Goal: Information Seeking & Learning: Learn about a topic

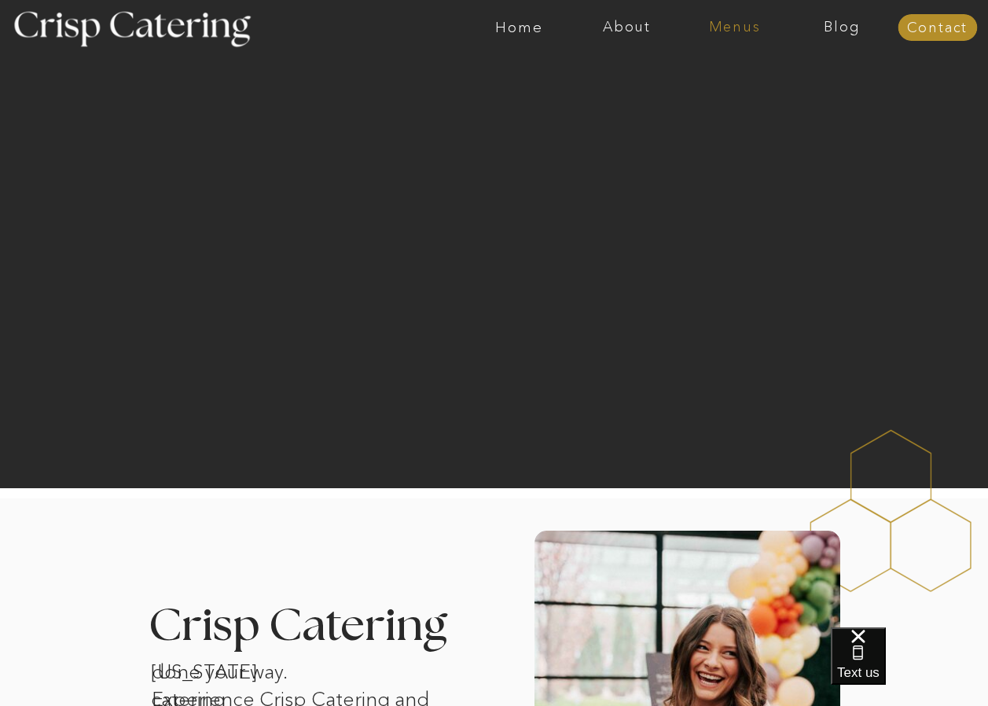
click at [745, 21] on nav "Menus" at bounding box center [735, 28] width 108 height 16
click at [706, 90] on nav "Winter (Sep-Feb)" at bounding box center [733, 92] width 129 height 15
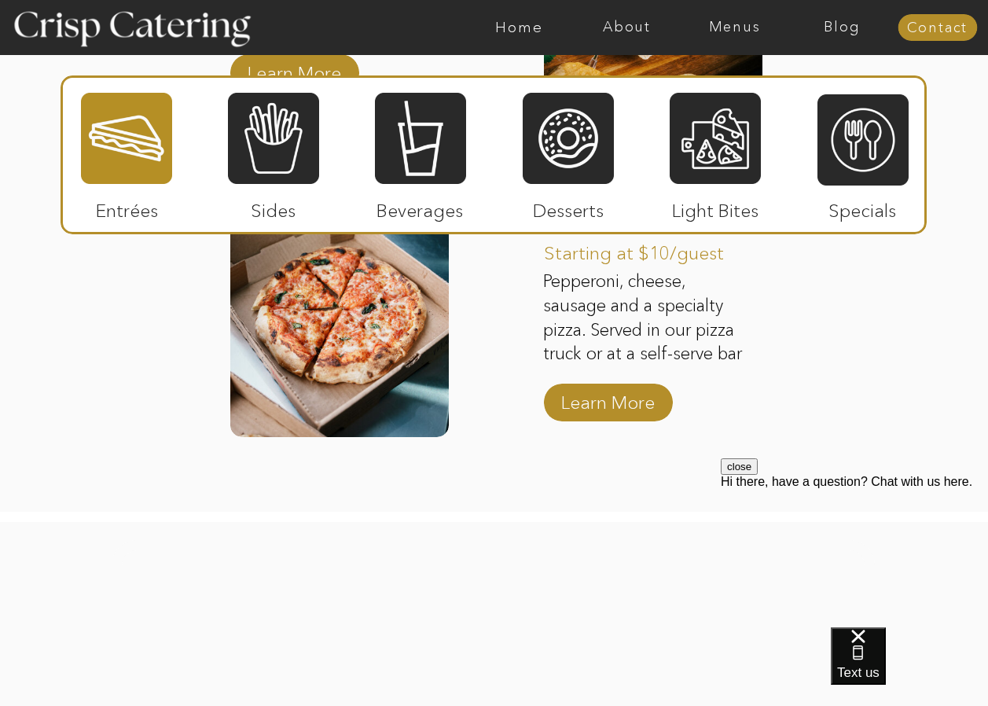
scroll to position [2357, 0]
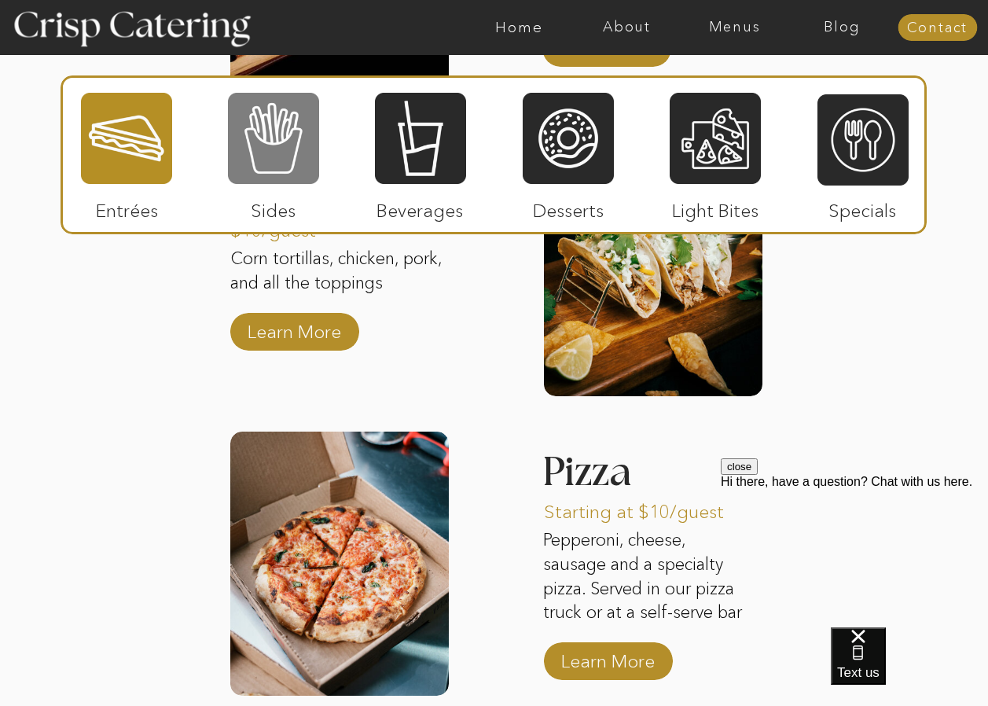
click at [272, 160] on div at bounding box center [273, 138] width 91 height 94
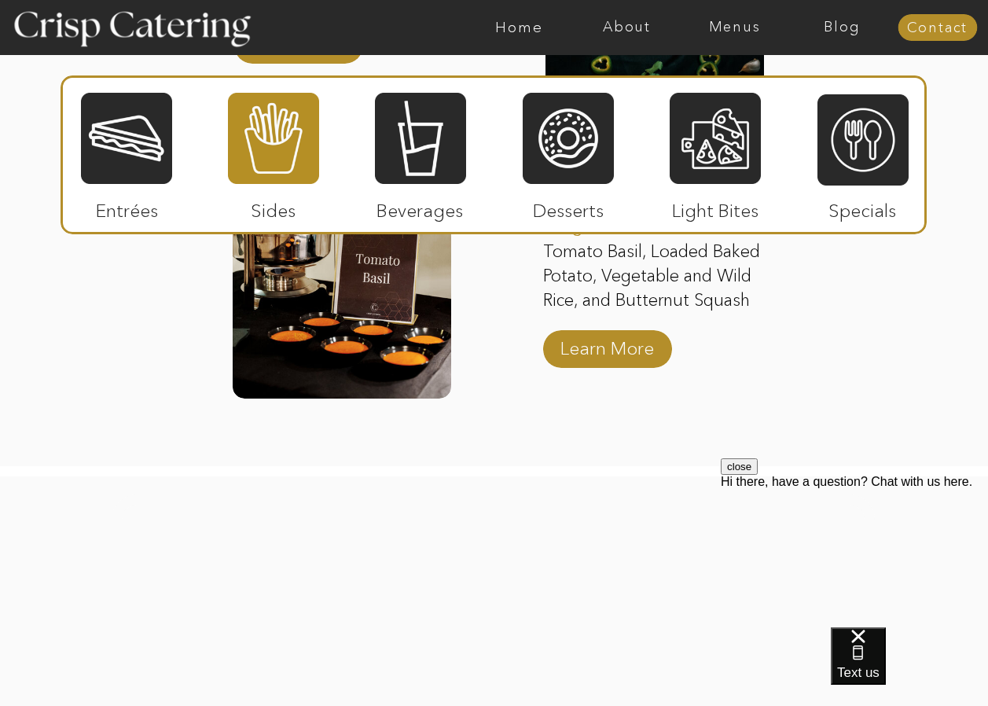
scroll to position [2750, 0]
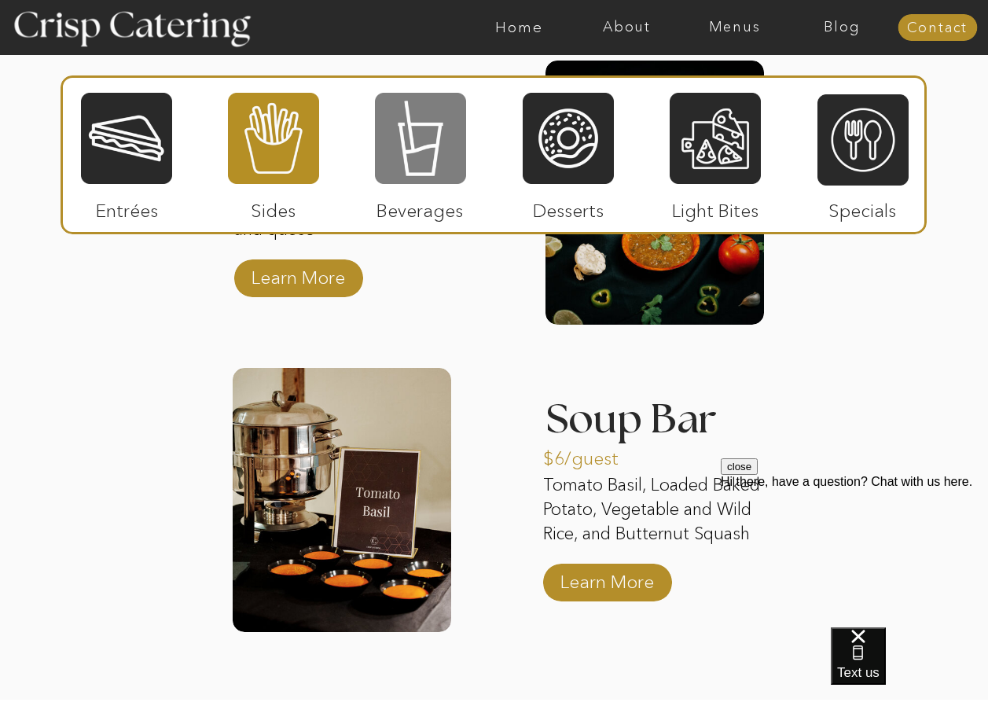
click at [412, 148] on div at bounding box center [420, 138] width 91 height 94
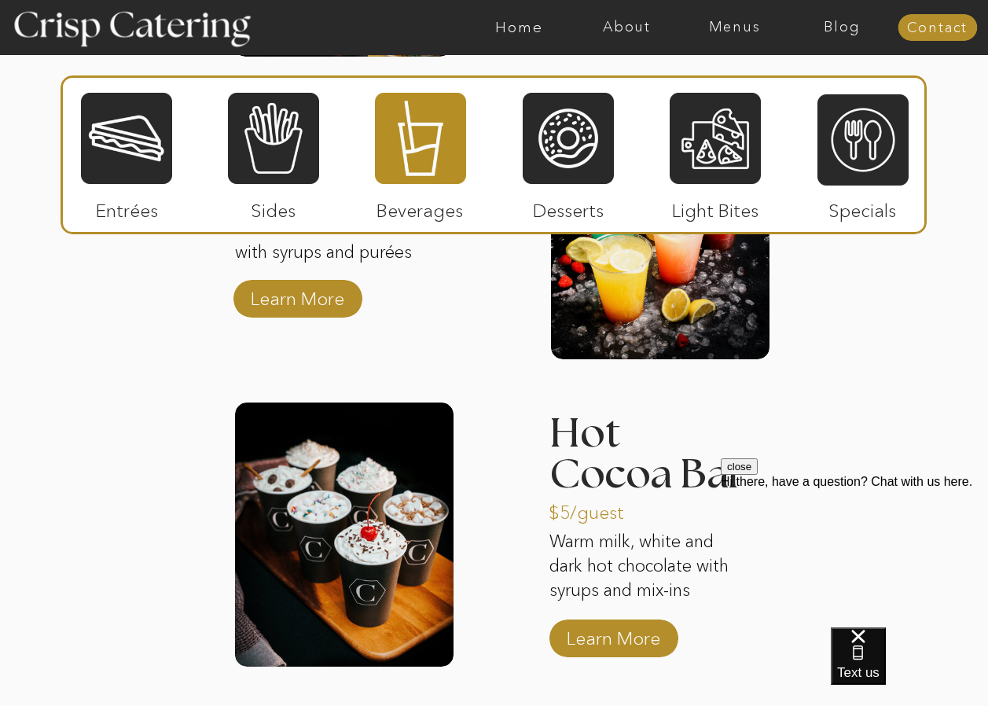
scroll to position [2200, 0]
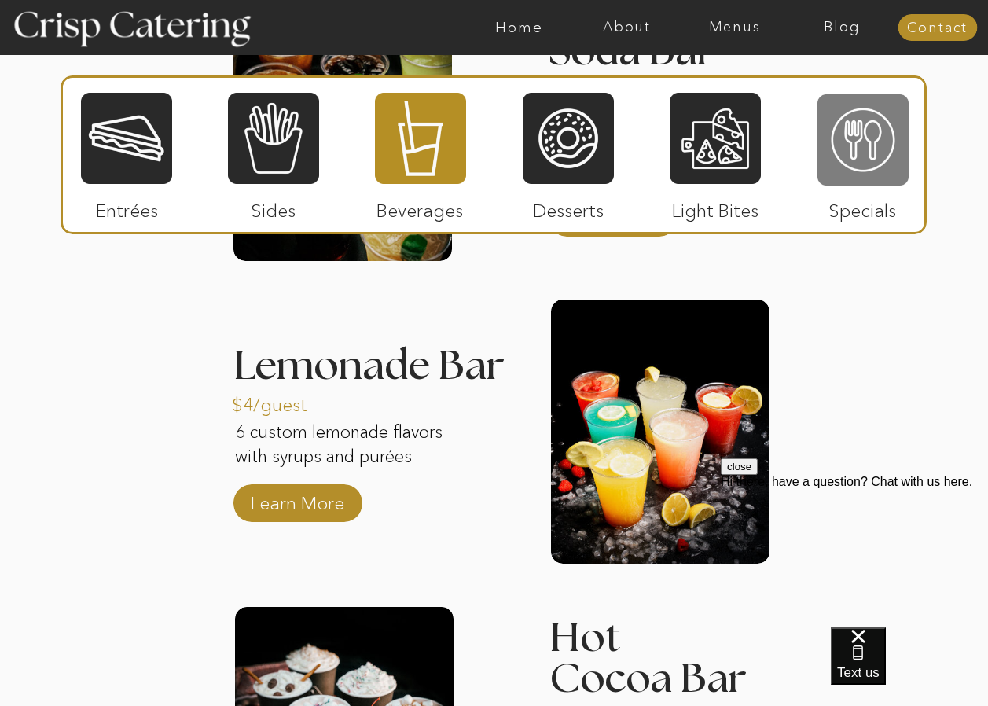
click at [845, 132] on div at bounding box center [862, 140] width 91 height 94
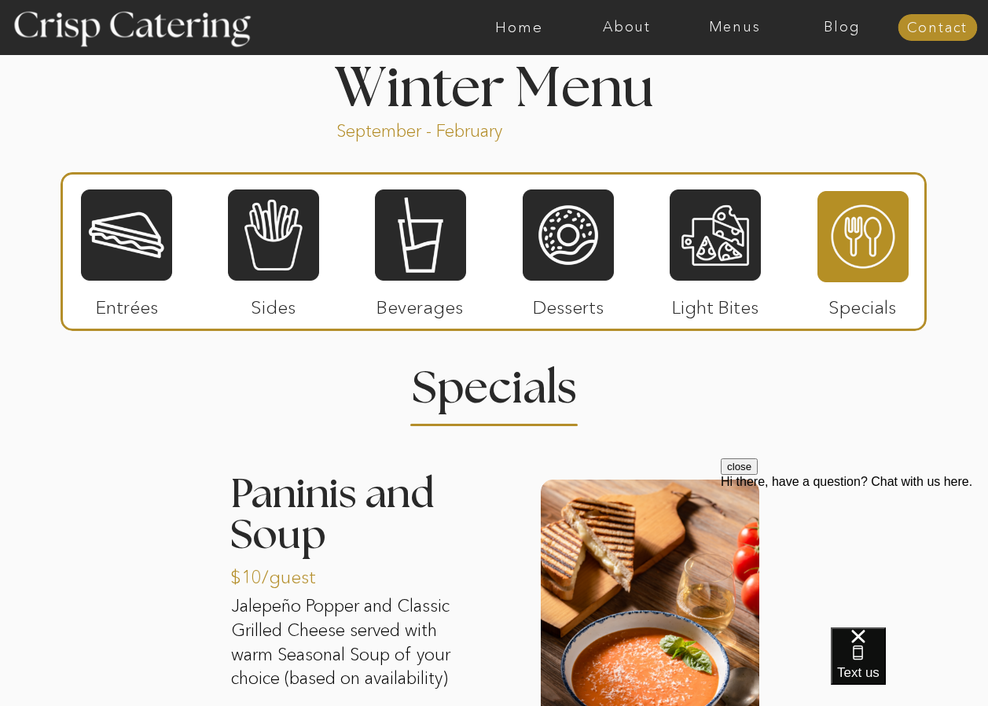
scroll to position [1513, 0]
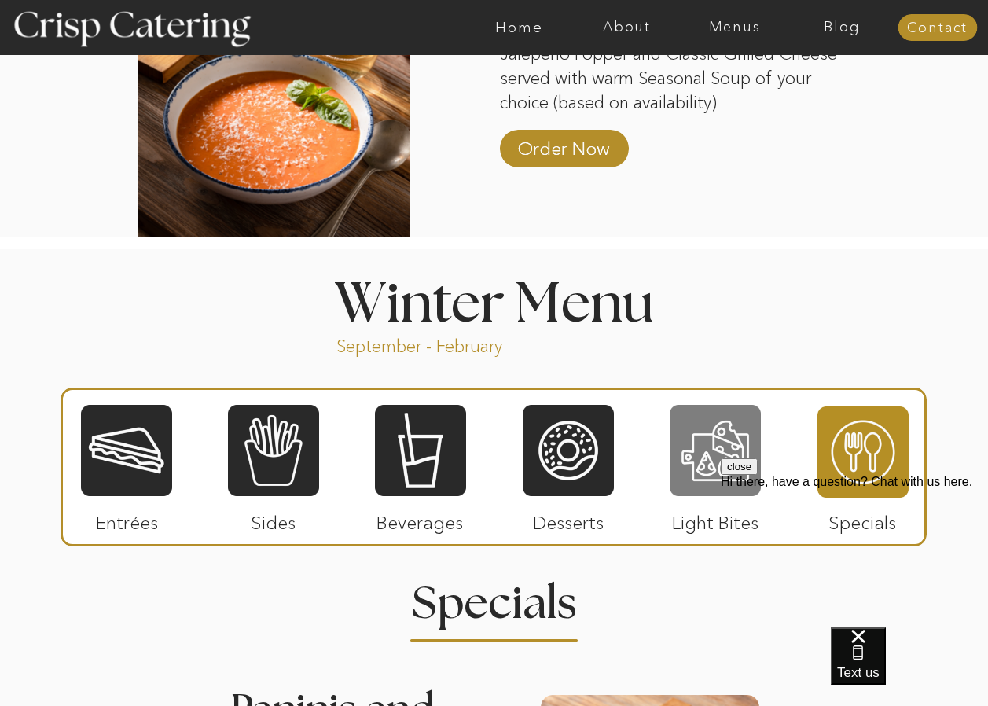
click at [696, 441] on div at bounding box center [715, 450] width 91 height 94
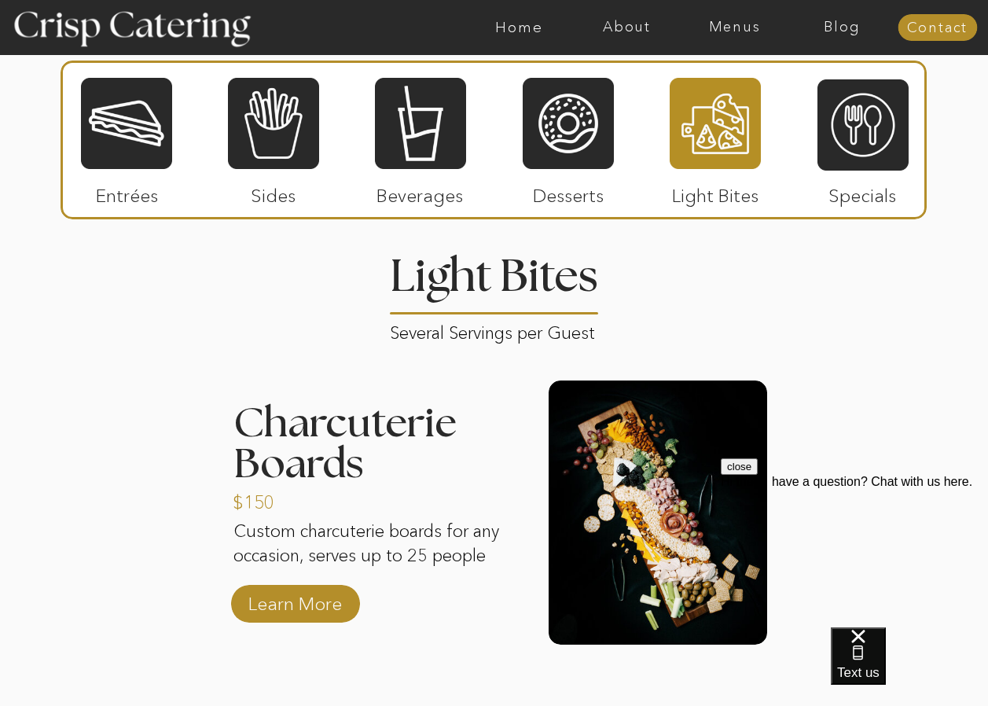
scroll to position [1748, 0]
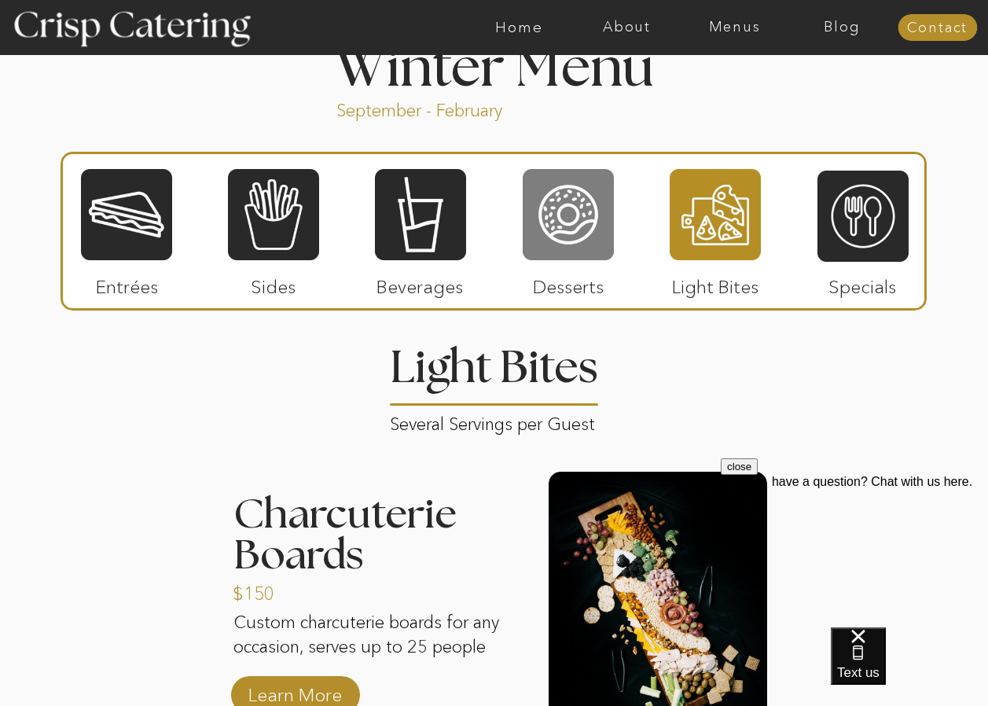
click at [567, 218] on div at bounding box center [568, 214] width 91 height 94
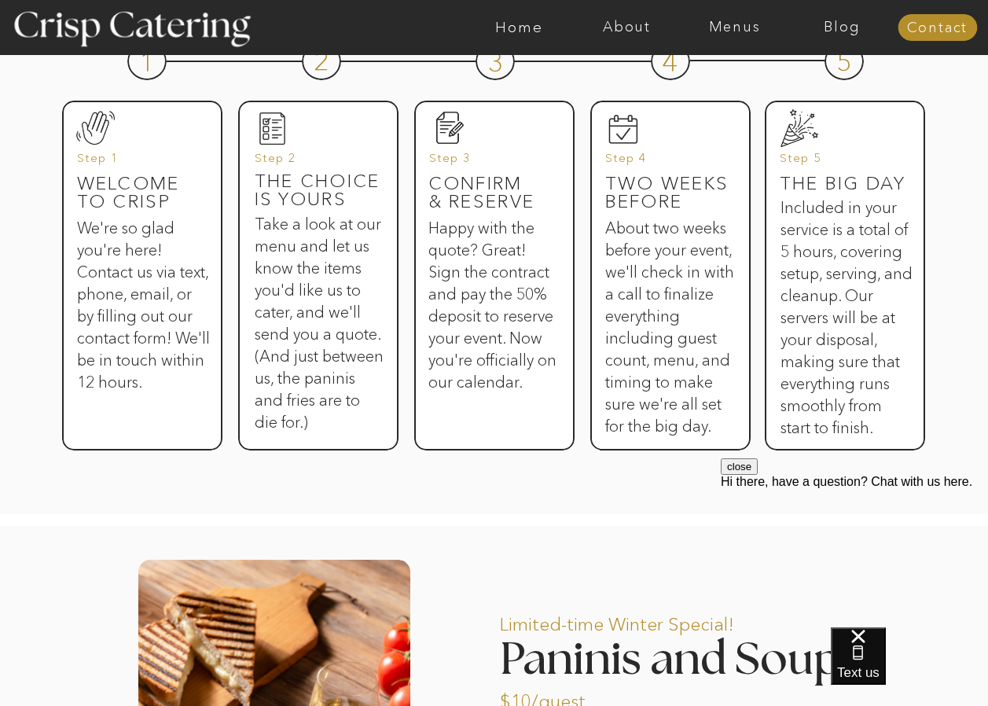
scroll to position [829, 0]
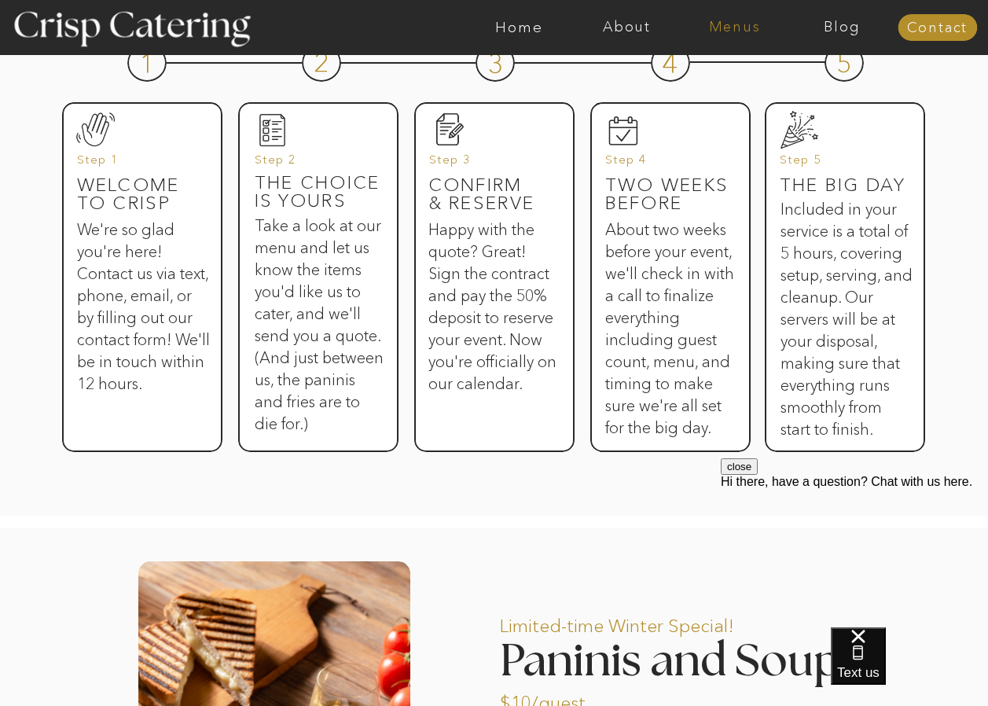
click at [739, 30] on nav "Menus" at bounding box center [735, 28] width 108 height 16
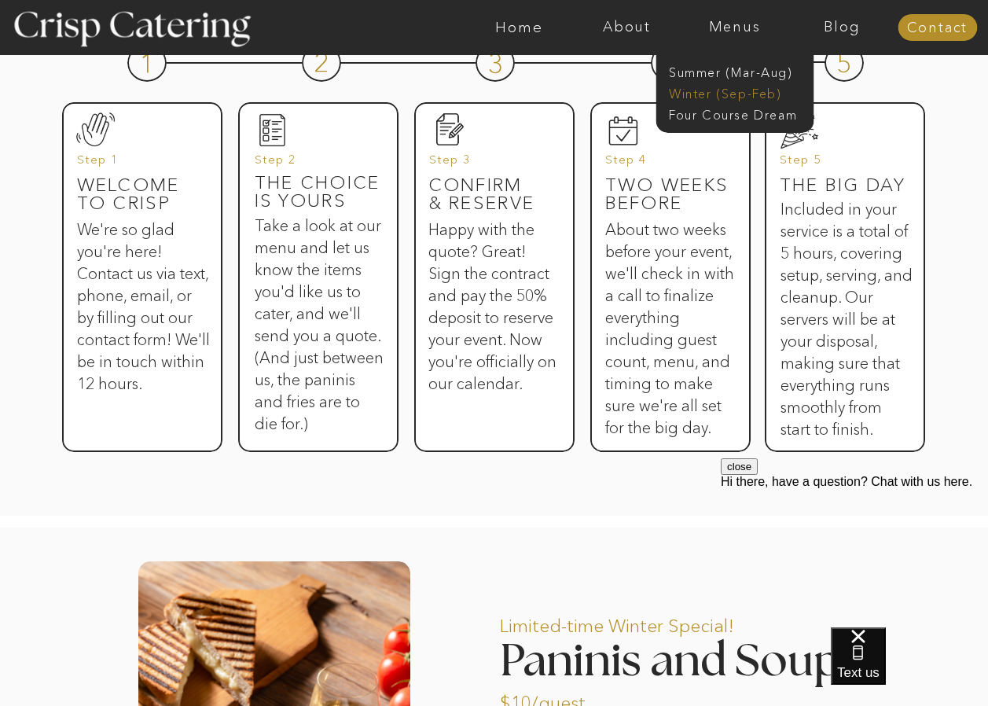
click at [715, 89] on nav "Winter (Sep-Feb)" at bounding box center [733, 92] width 129 height 15
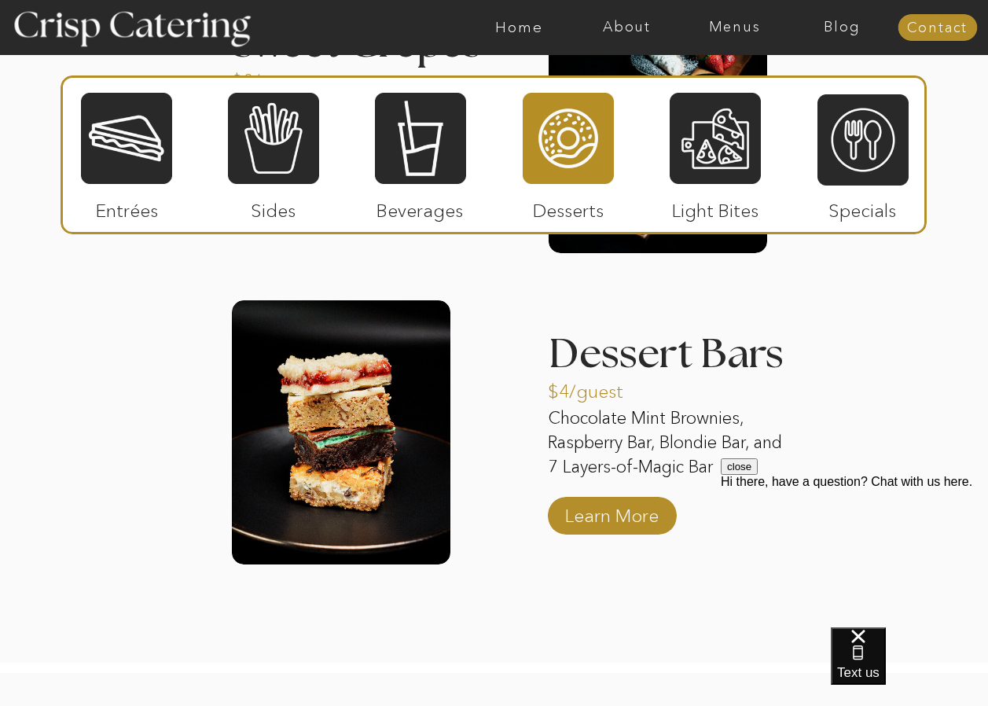
scroll to position [2558, 0]
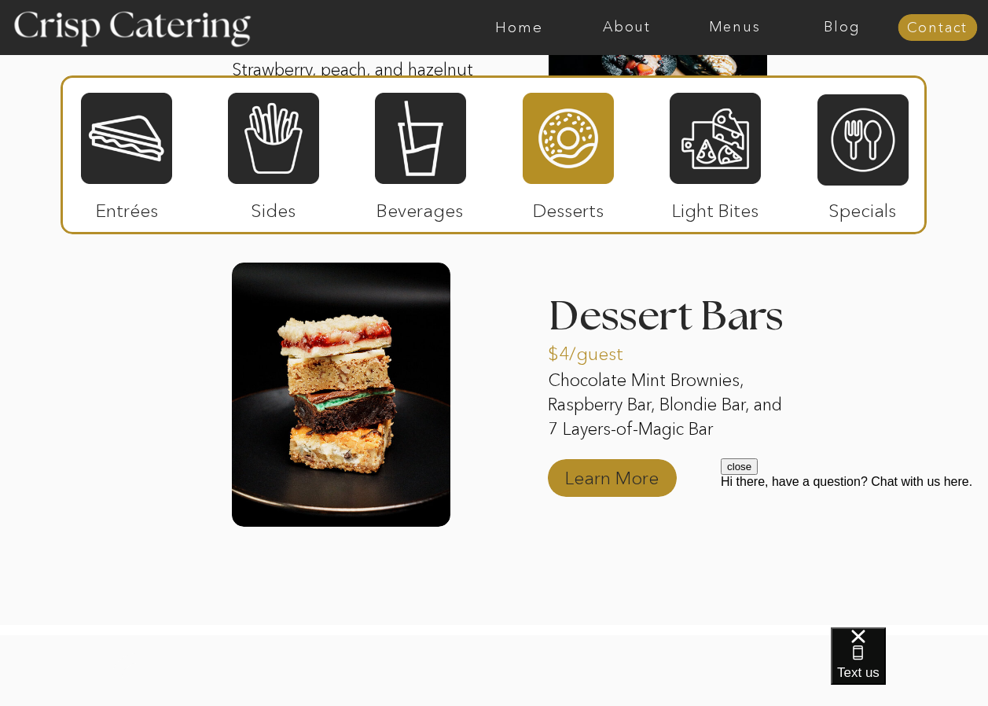
click at [621, 473] on p "Learn More" at bounding box center [612, 474] width 105 height 46
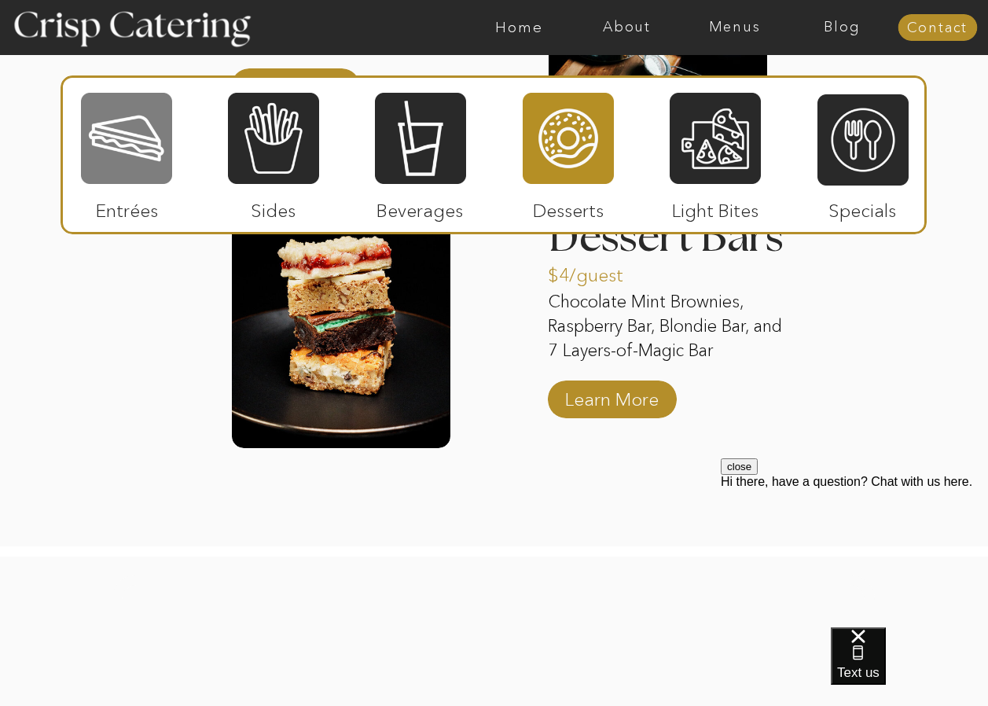
click at [152, 171] on div at bounding box center [126, 138] width 91 height 94
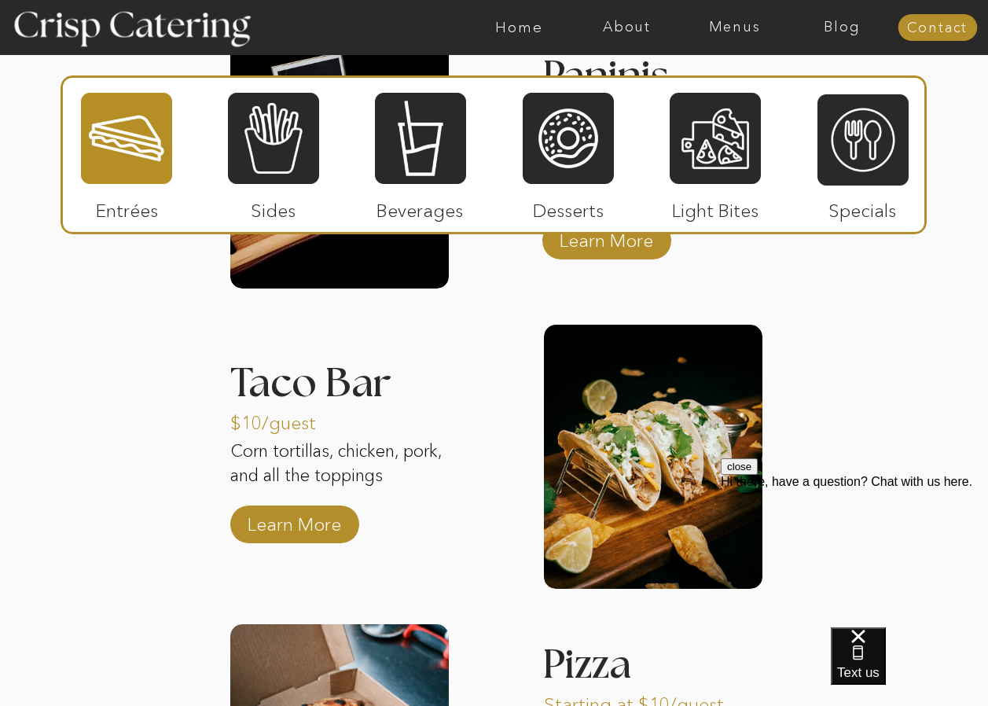
scroll to position [1772, 0]
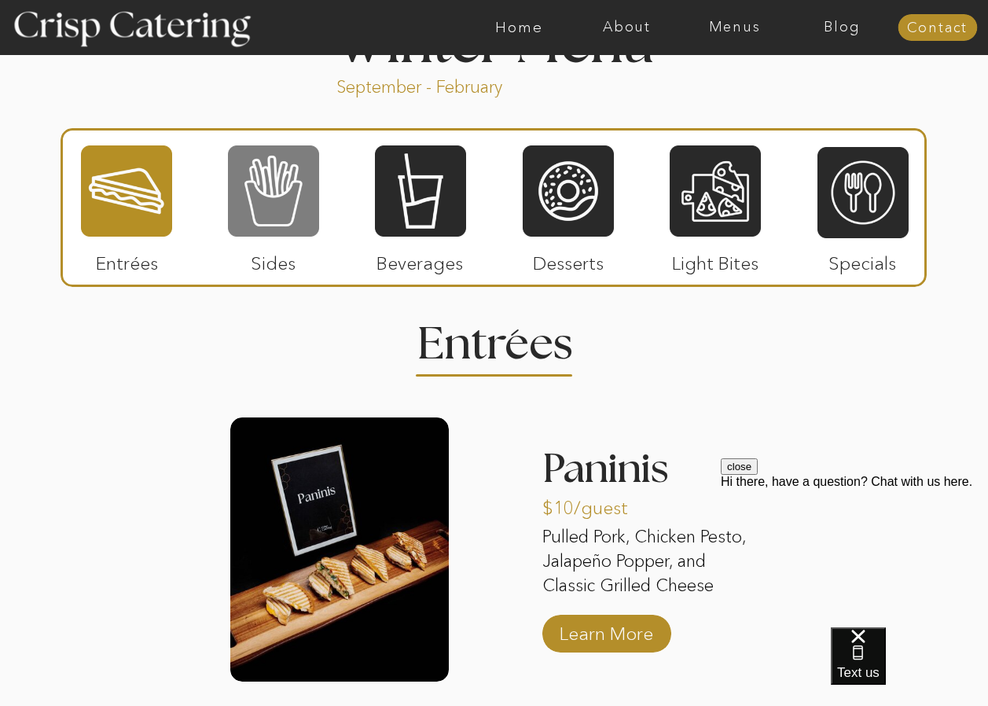
click at [284, 205] on div at bounding box center [273, 191] width 91 height 94
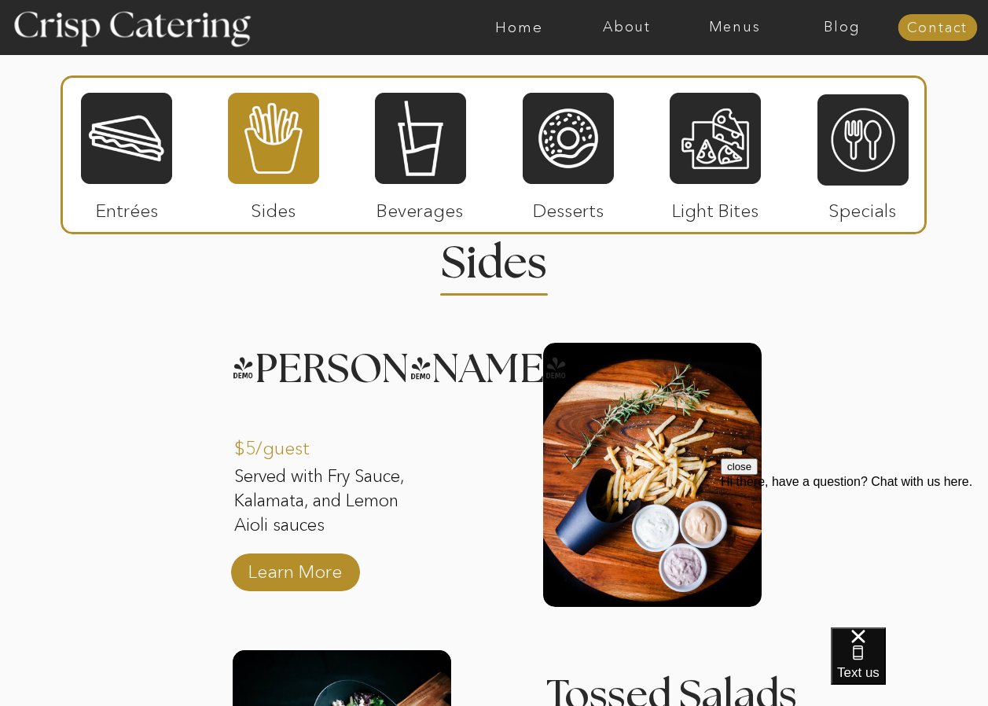
scroll to position [1851, 0]
